Goal: Task Accomplishment & Management: Use online tool/utility

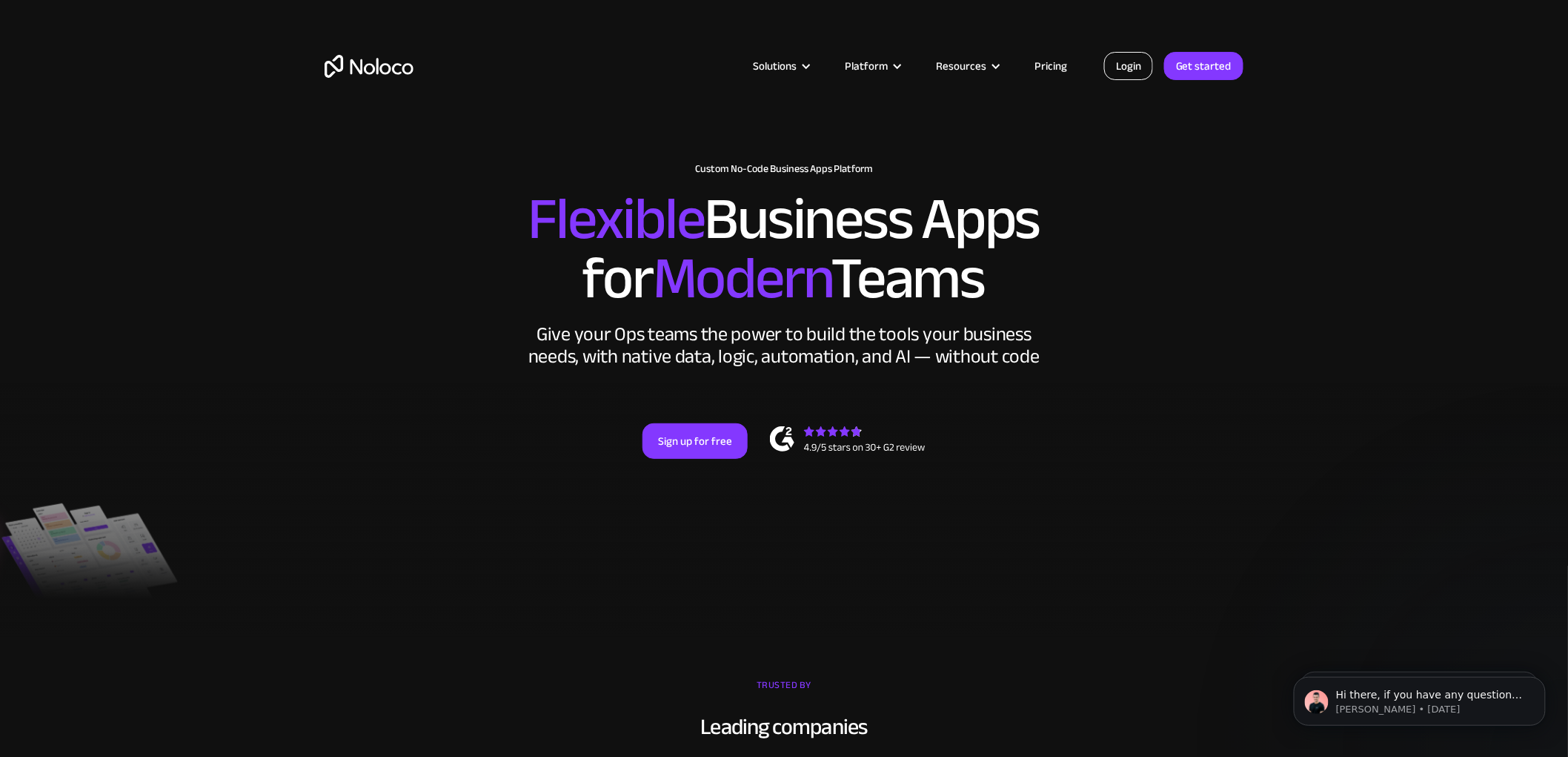
click at [1137, 63] on link "Login" at bounding box center [1128, 66] width 49 height 28
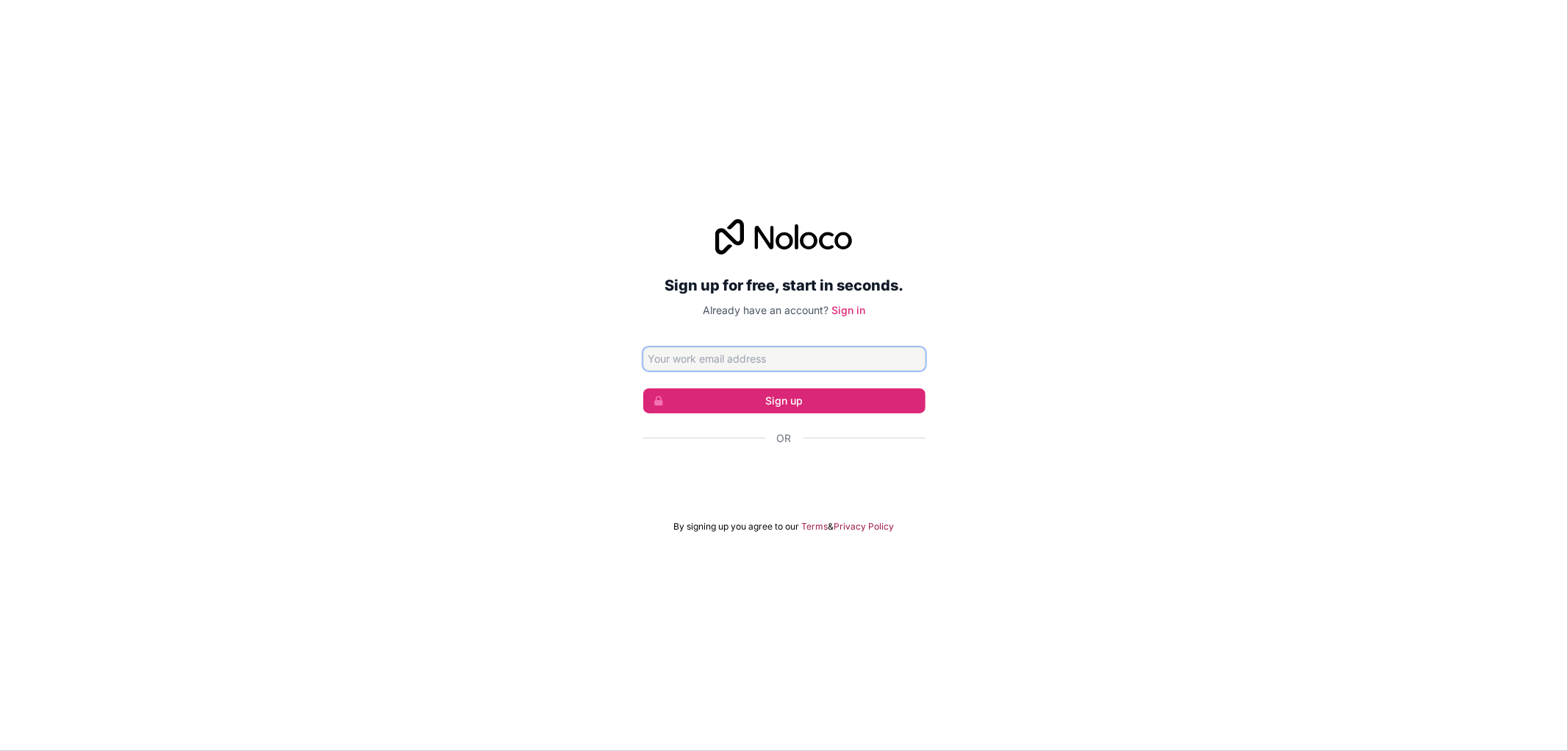
click at [788, 368] on input "Email address" at bounding box center [784, 359] width 282 height 24
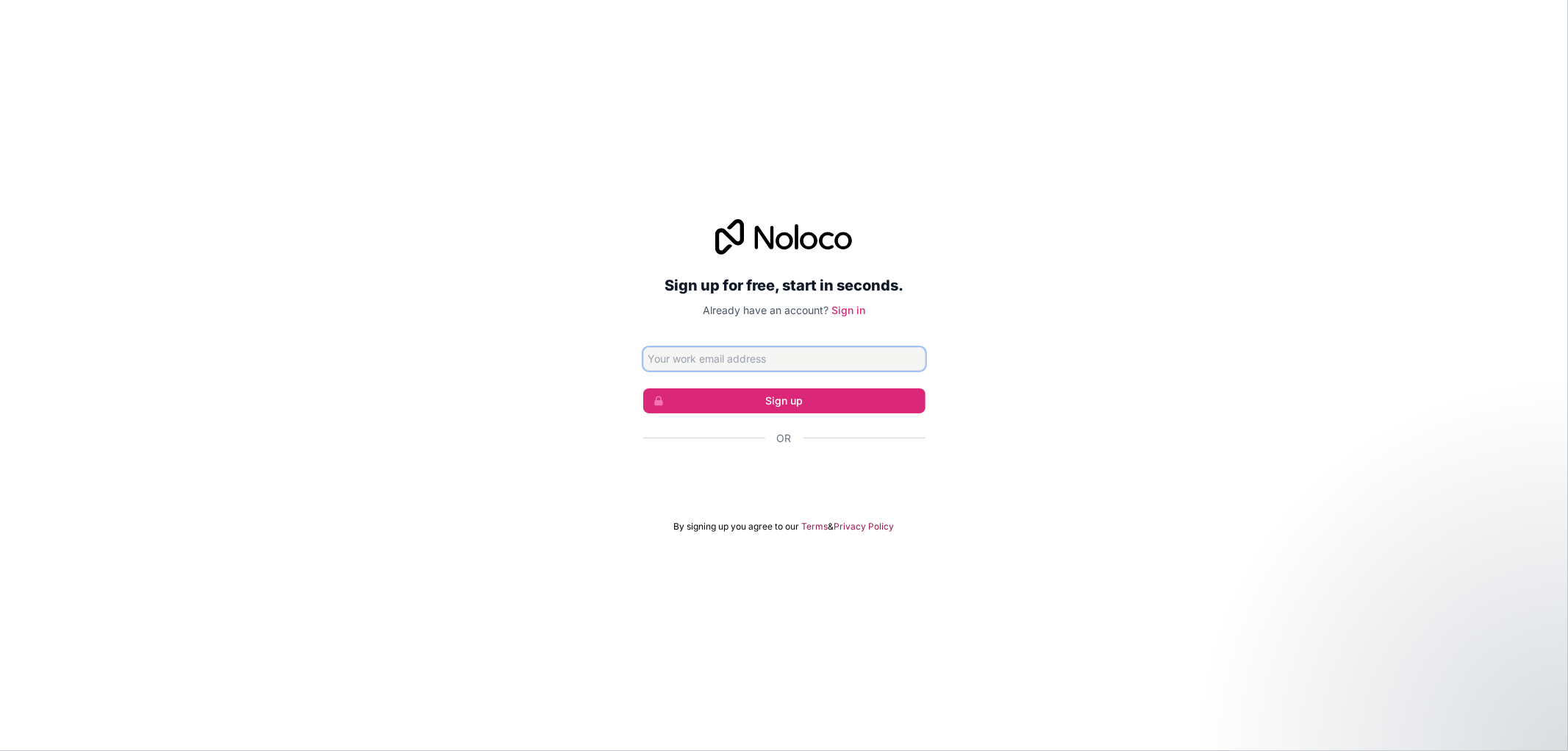
click at [782, 358] on input "Email address" at bounding box center [784, 359] width 282 height 24
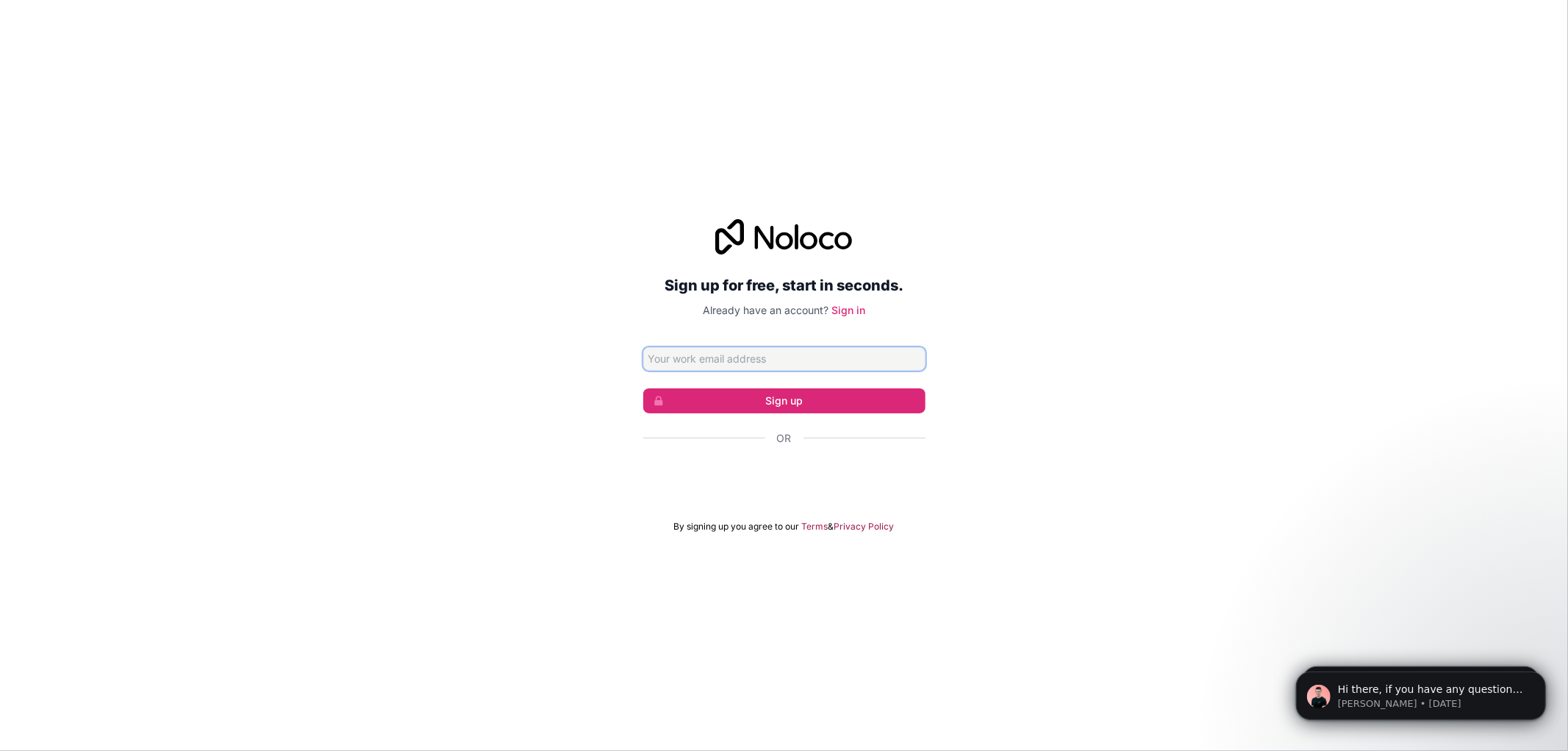
type input "eziechindu@stargateaimeme.net"
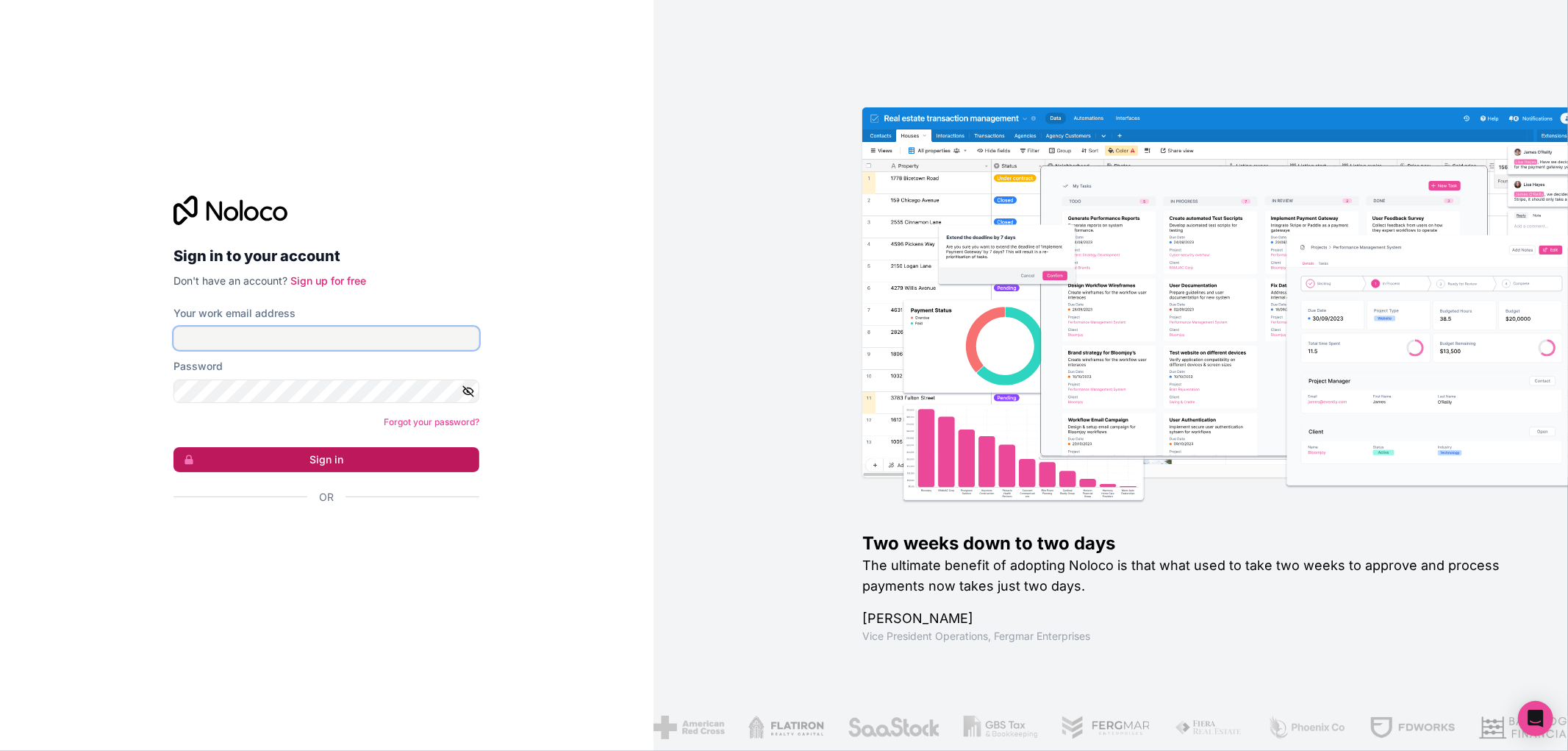
type input "[EMAIL_ADDRESS][DOMAIN_NAME]"
click at [328, 467] on button "Sign in" at bounding box center [327, 459] width 306 height 25
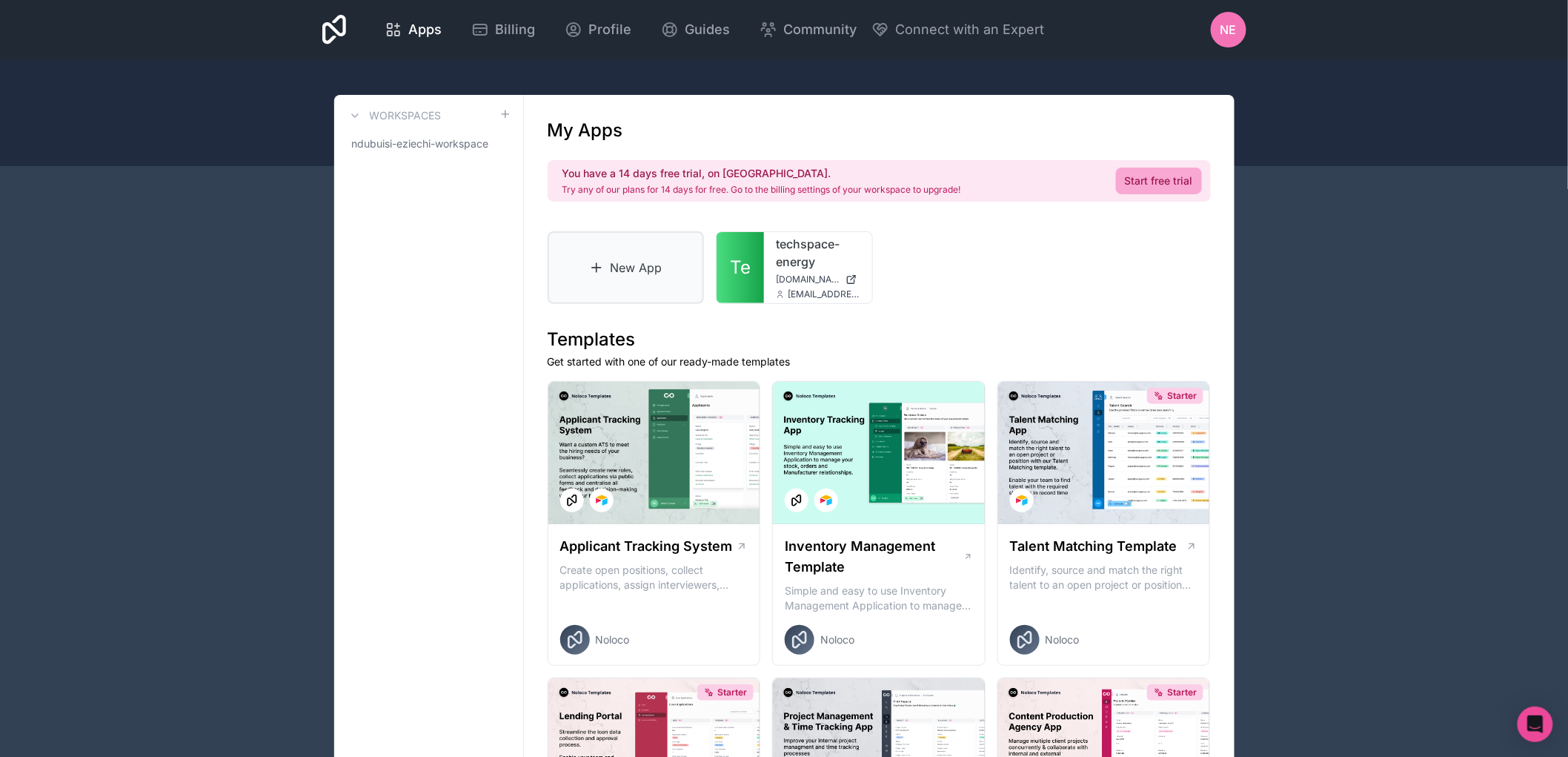
click at [661, 260] on link "New App" at bounding box center [626, 268] width 157 height 73
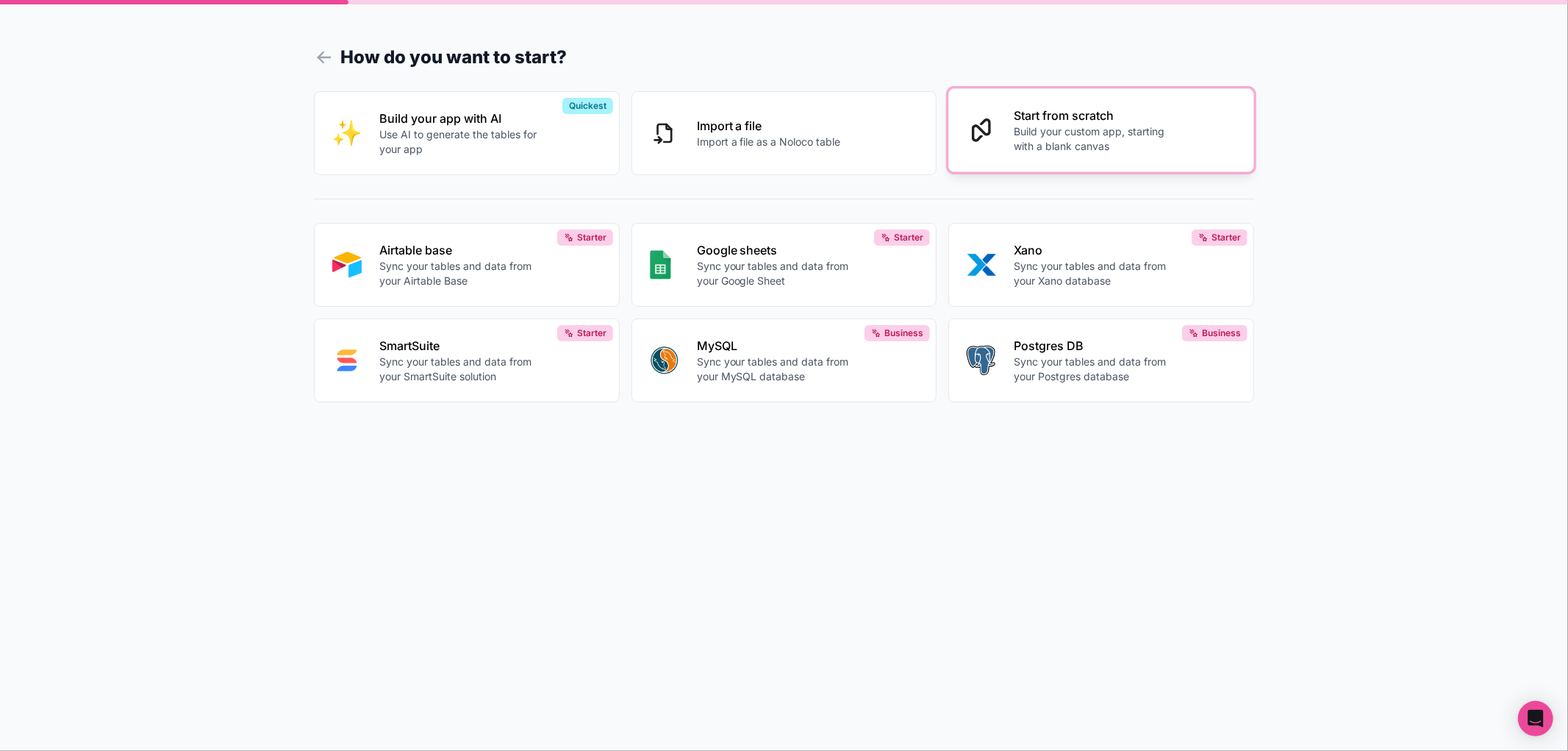
click at [1085, 119] on p "Start from scratch" at bounding box center [1096, 115] width 163 height 17
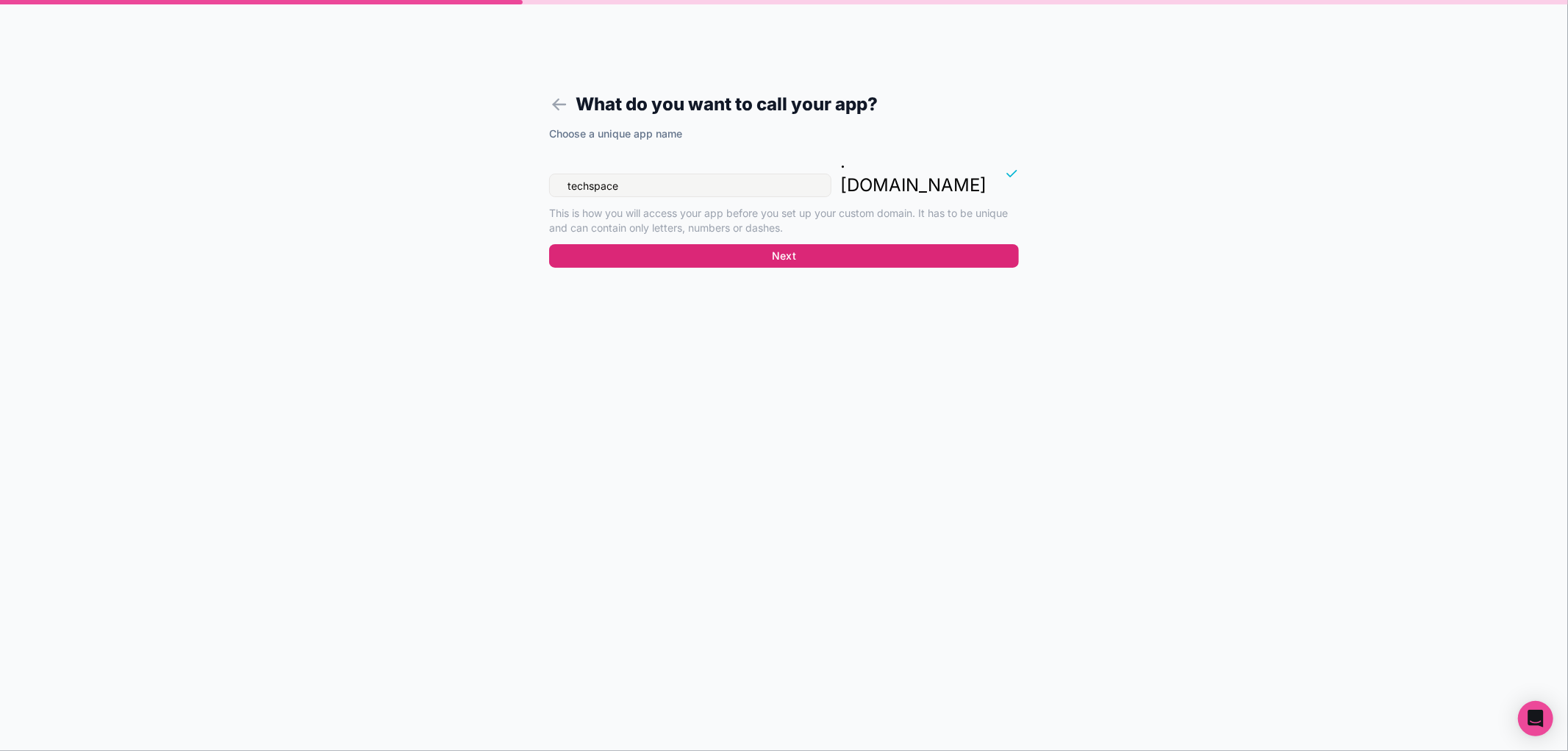
type input "techspace"
click at [929, 245] on button "Next" at bounding box center [784, 256] width 470 height 24
